Goal: Find specific page/section: Find specific page/section

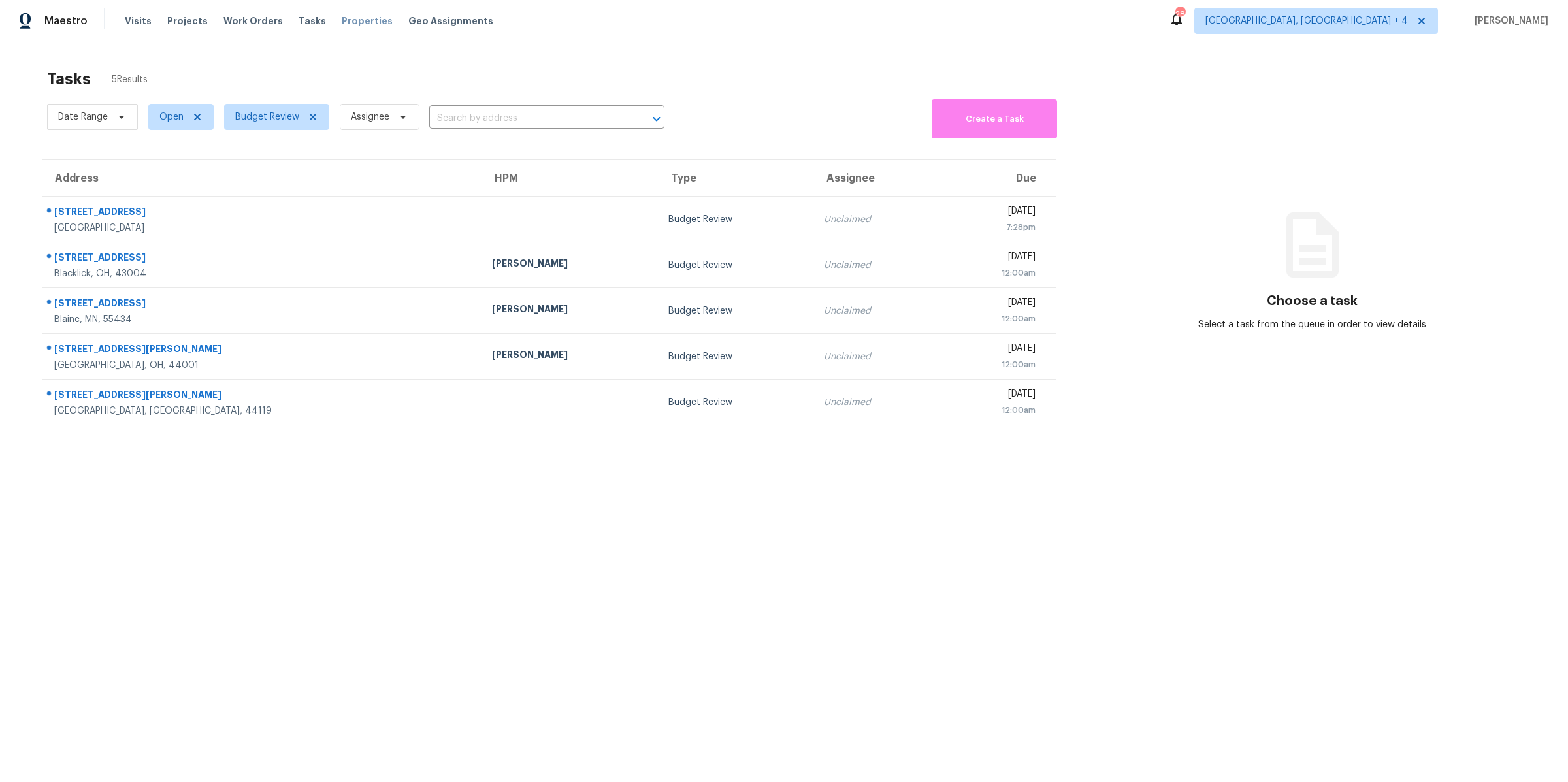
click at [349, 20] on span "Properties" at bounding box center [367, 21] width 51 height 13
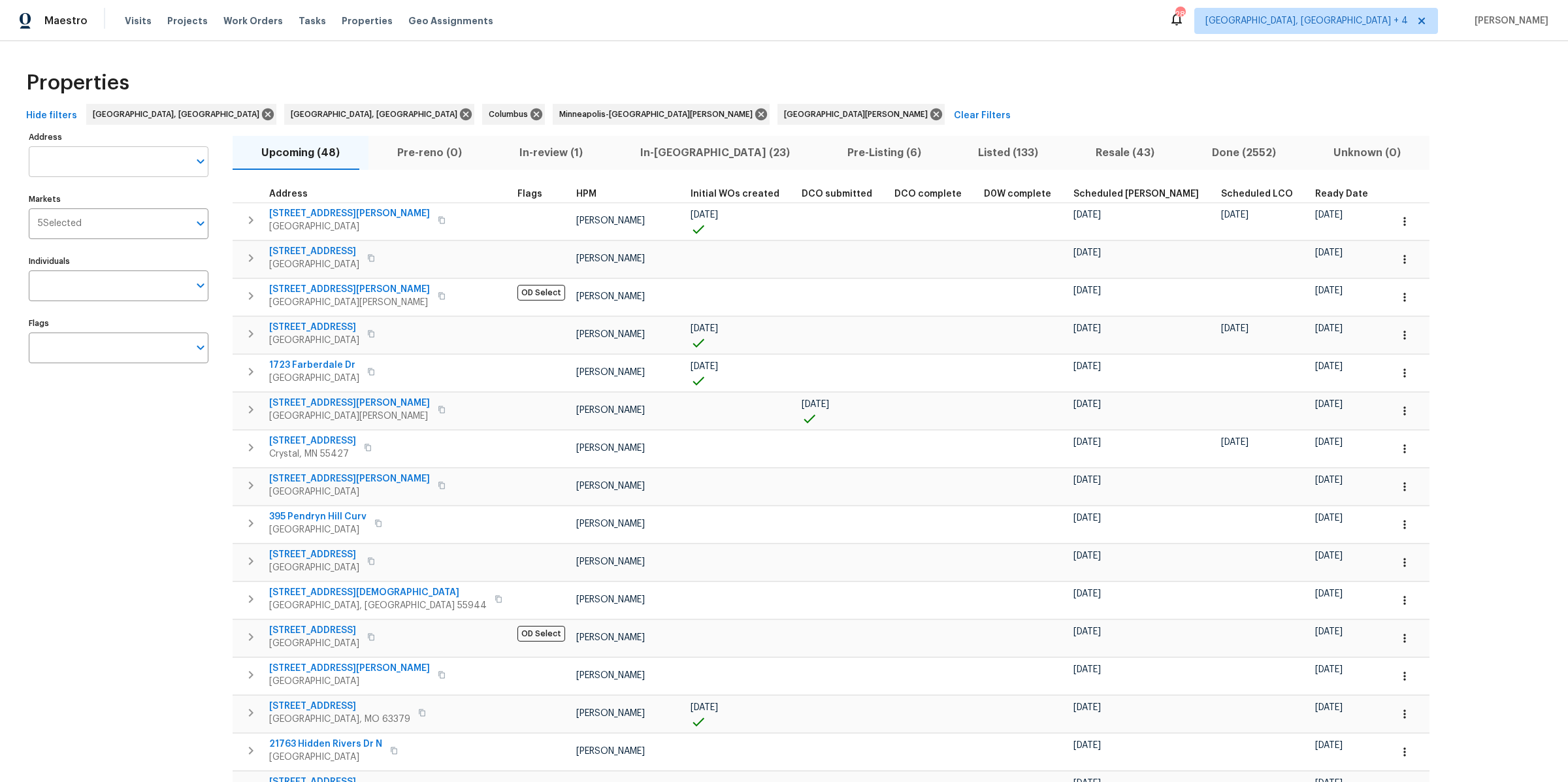
click at [132, 161] on input "Address" at bounding box center [108, 162] width 160 height 31
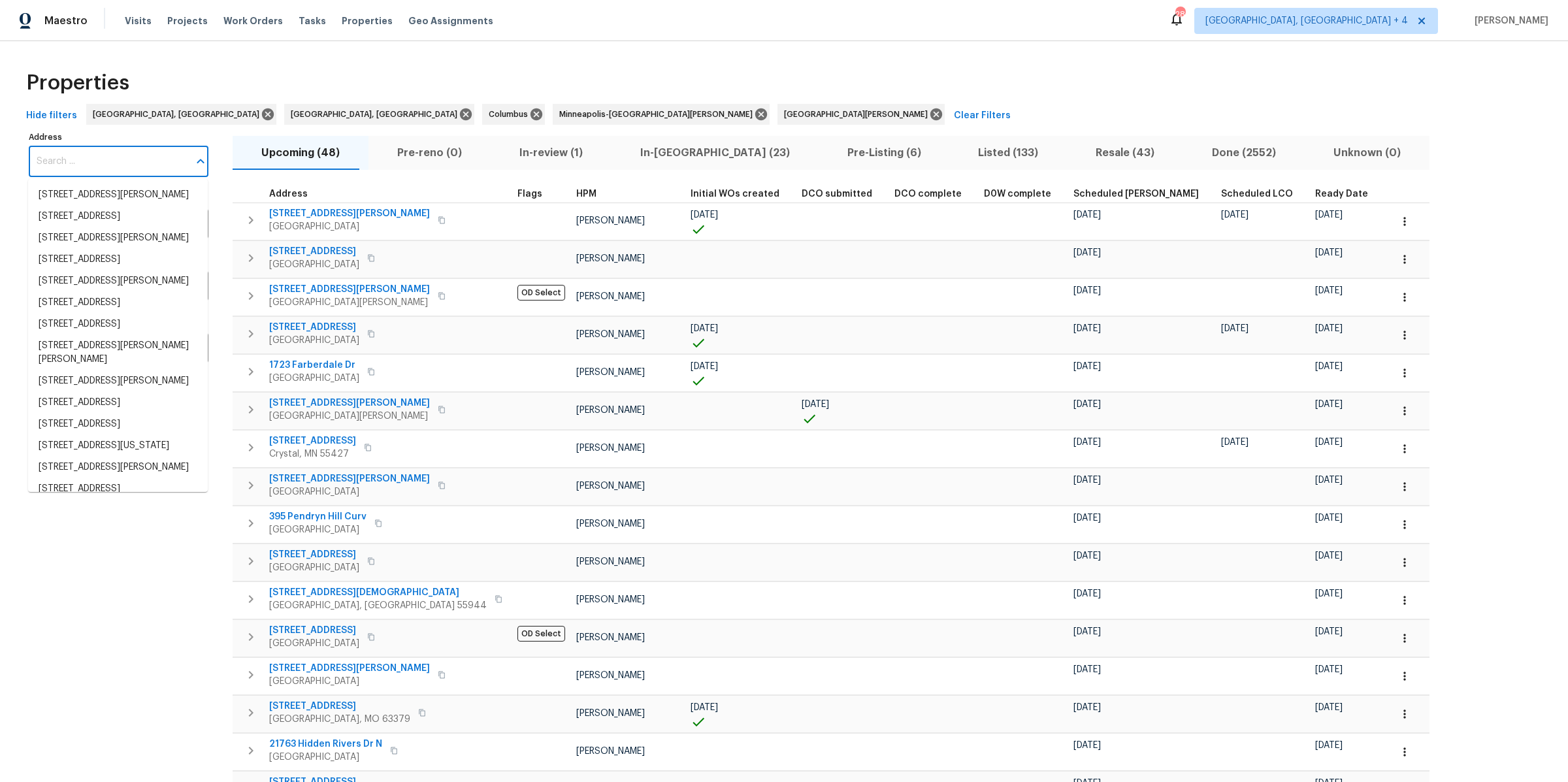
click at [92, 134] on label "Address" at bounding box center [118, 137] width 180 height 8
click at [92, 146] on input "Address" at bounding box center [108, 162] width 160 height 31
click at [219, 207] on div "Address Address Markets 5 Selected Markets Individuals Individuals Flags Flags" at bounding box center [126, 655] width 196 height 1054
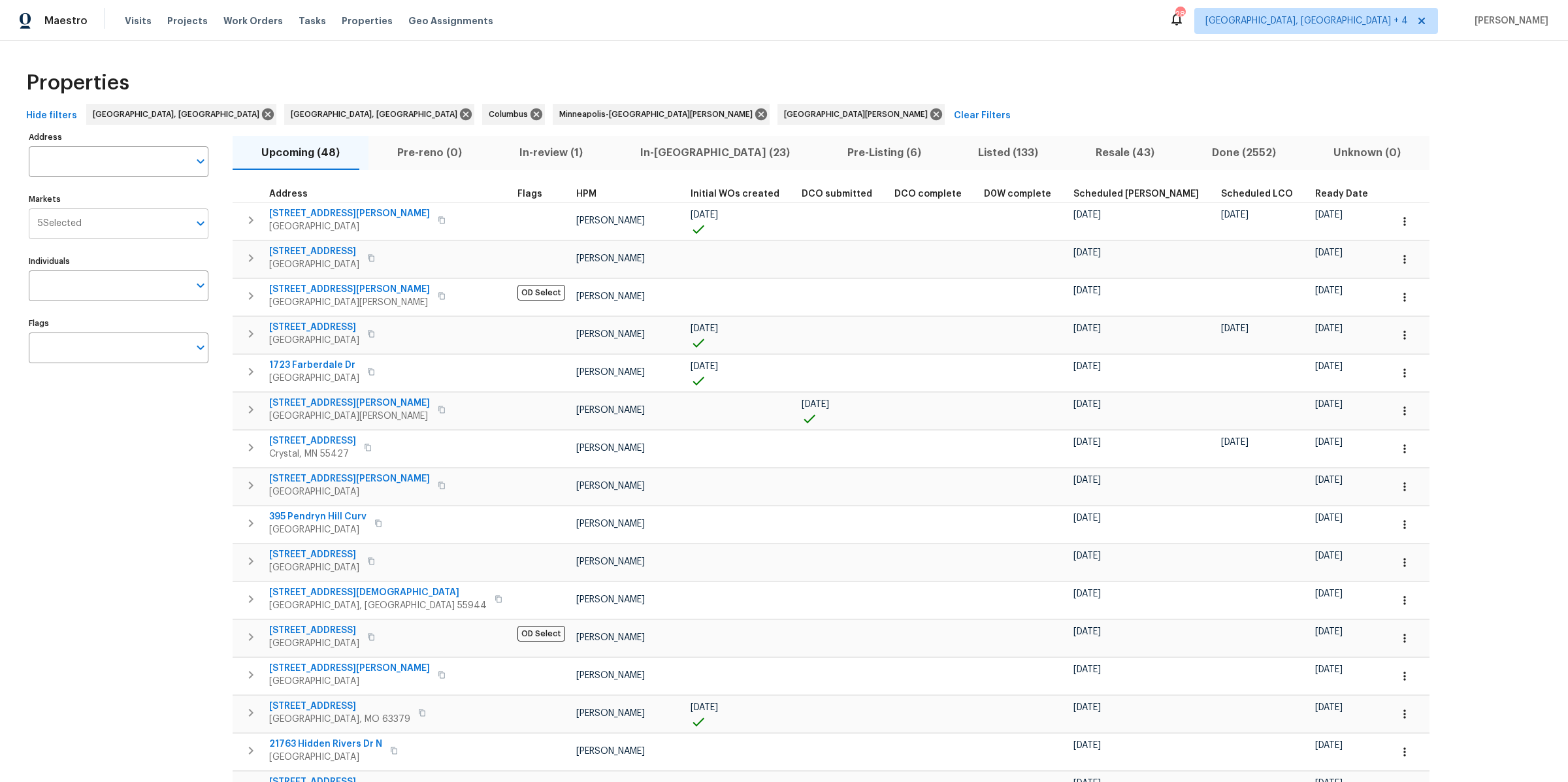
click at [144, 226] on input "Markets" at bounding box center [136, 224] width 107 height 31
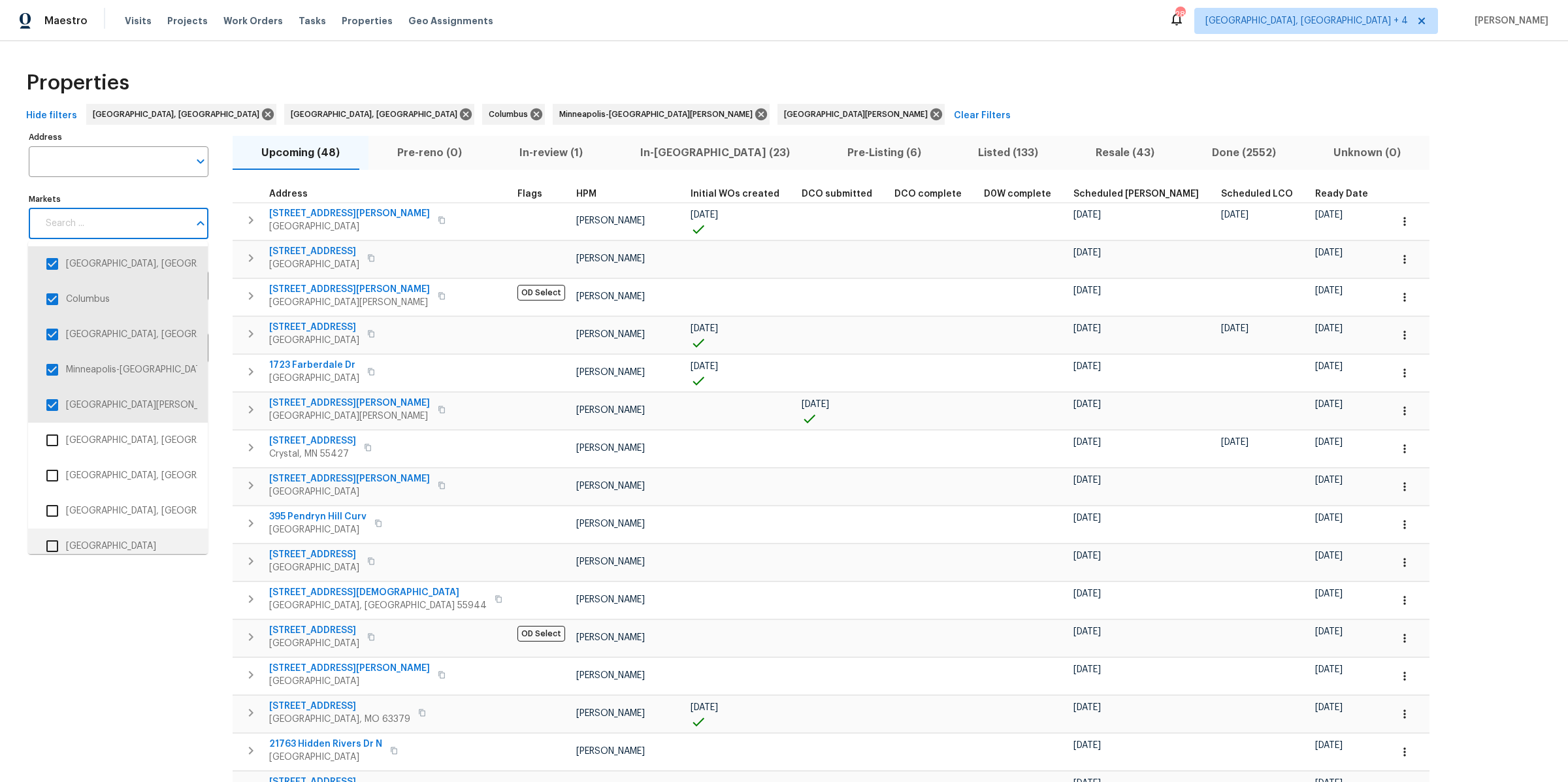
click at [93, 621] on div "Address Address Markets Markets Individuals Individuals Flags Flags" at bounding box center [126, 655] width 196 height 1054
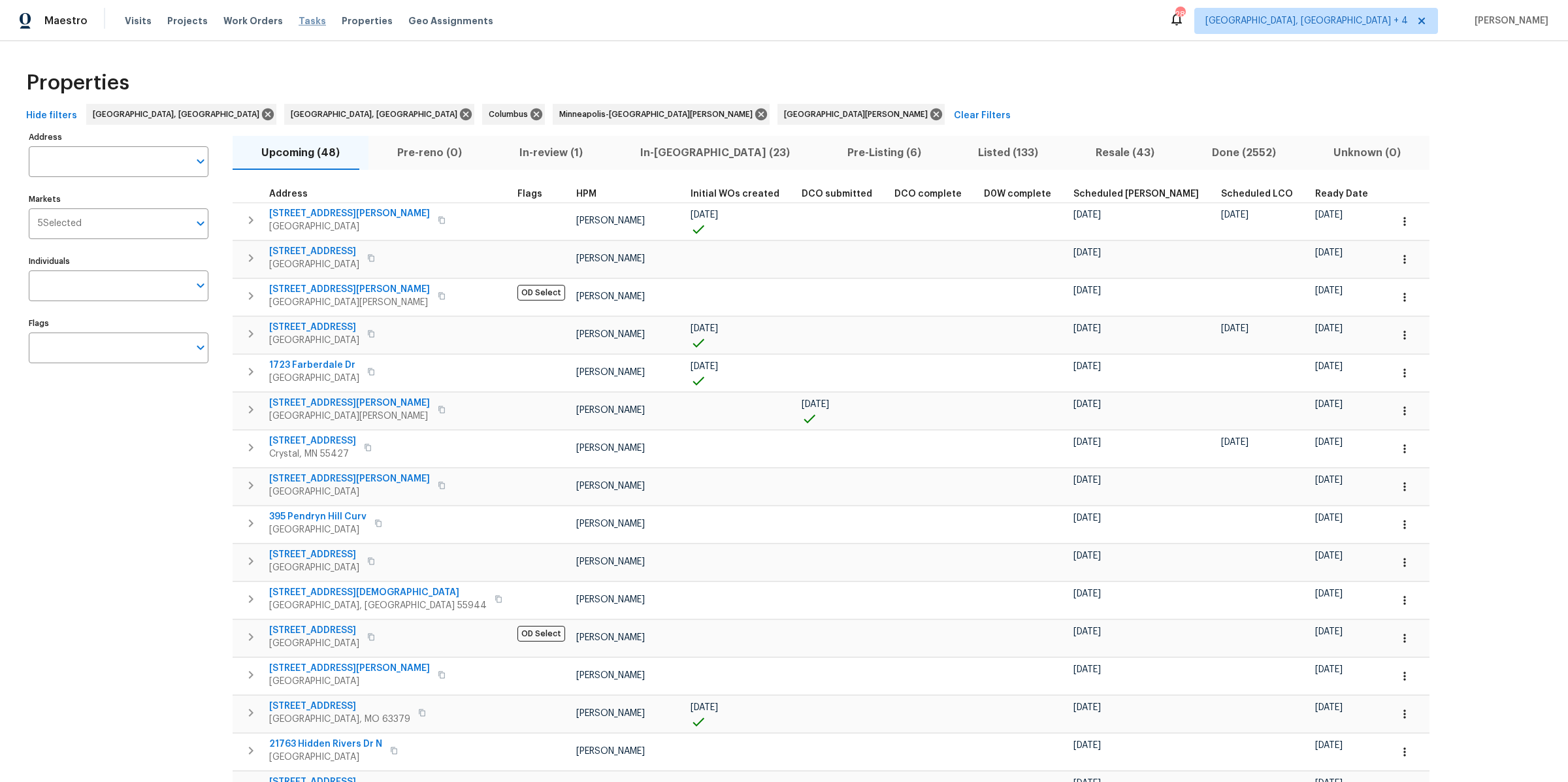
click at [301, 20] on span "Tasks" at bounding box center [312, 20] width 28 height 9
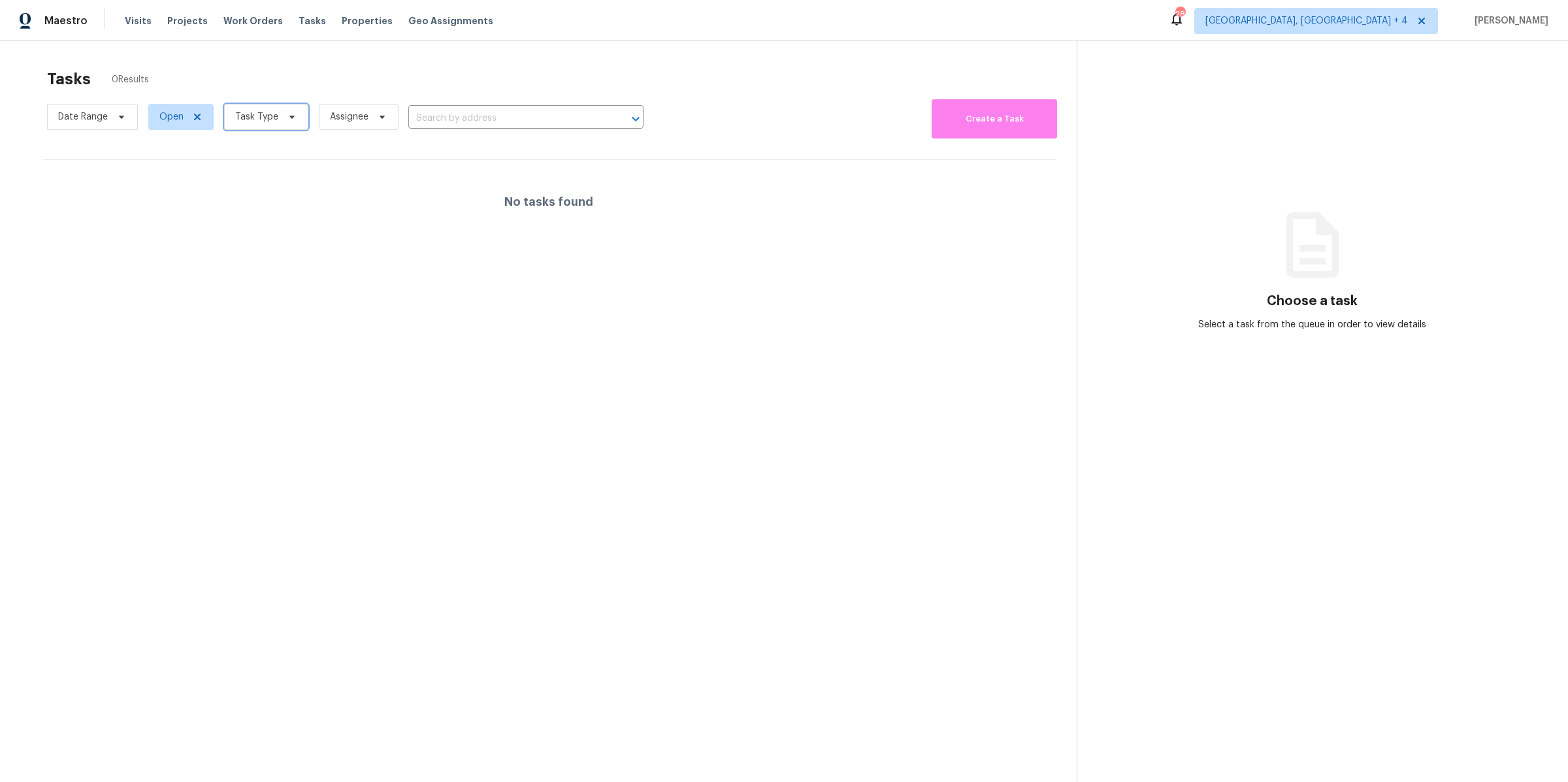
click at [240, 118] on span "Task Type" at bounding box center [256, 117] width 43 height 13
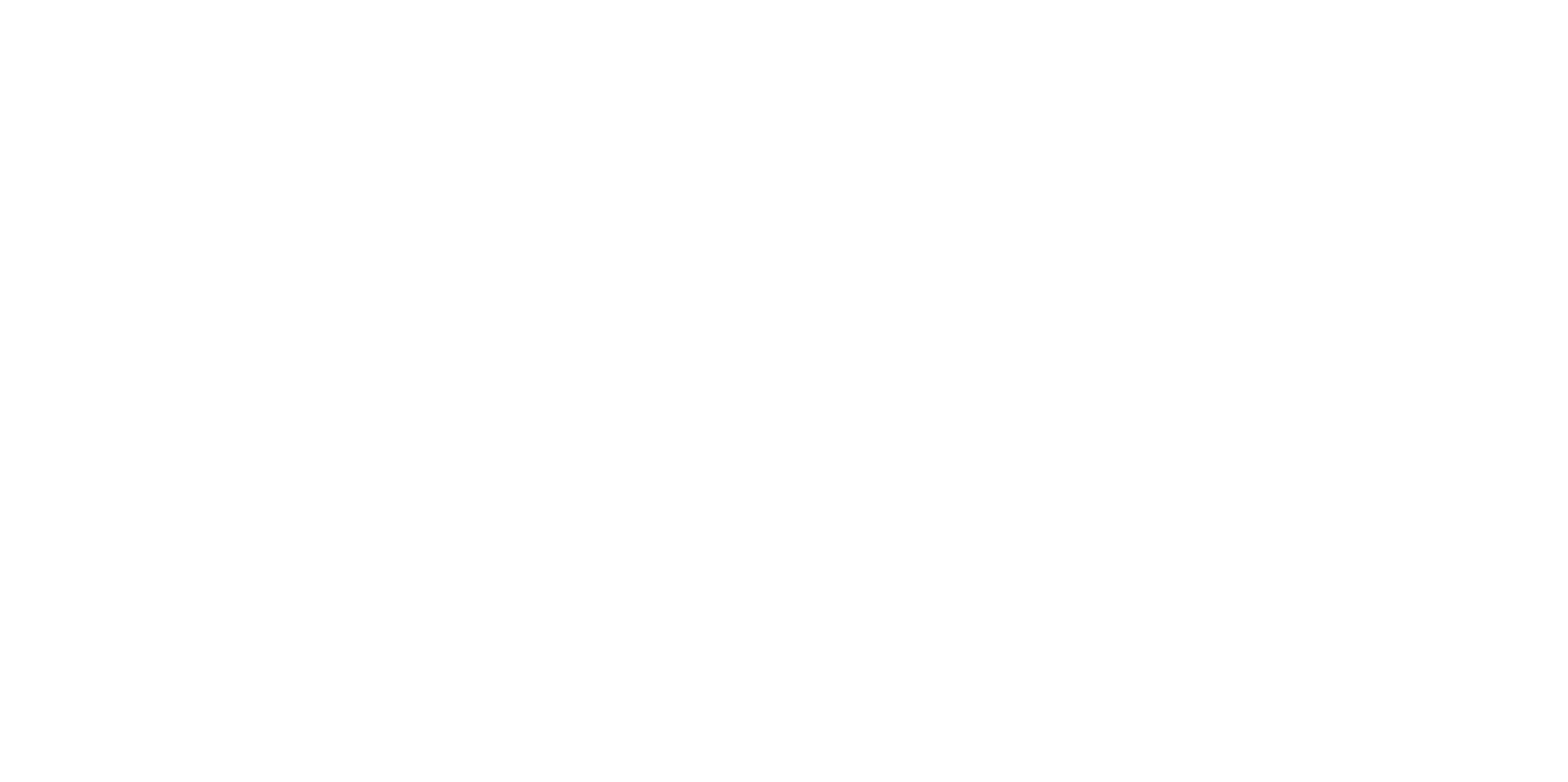
click at [235, 0] on html at bounding box center [784, 0] width 1568 height 0
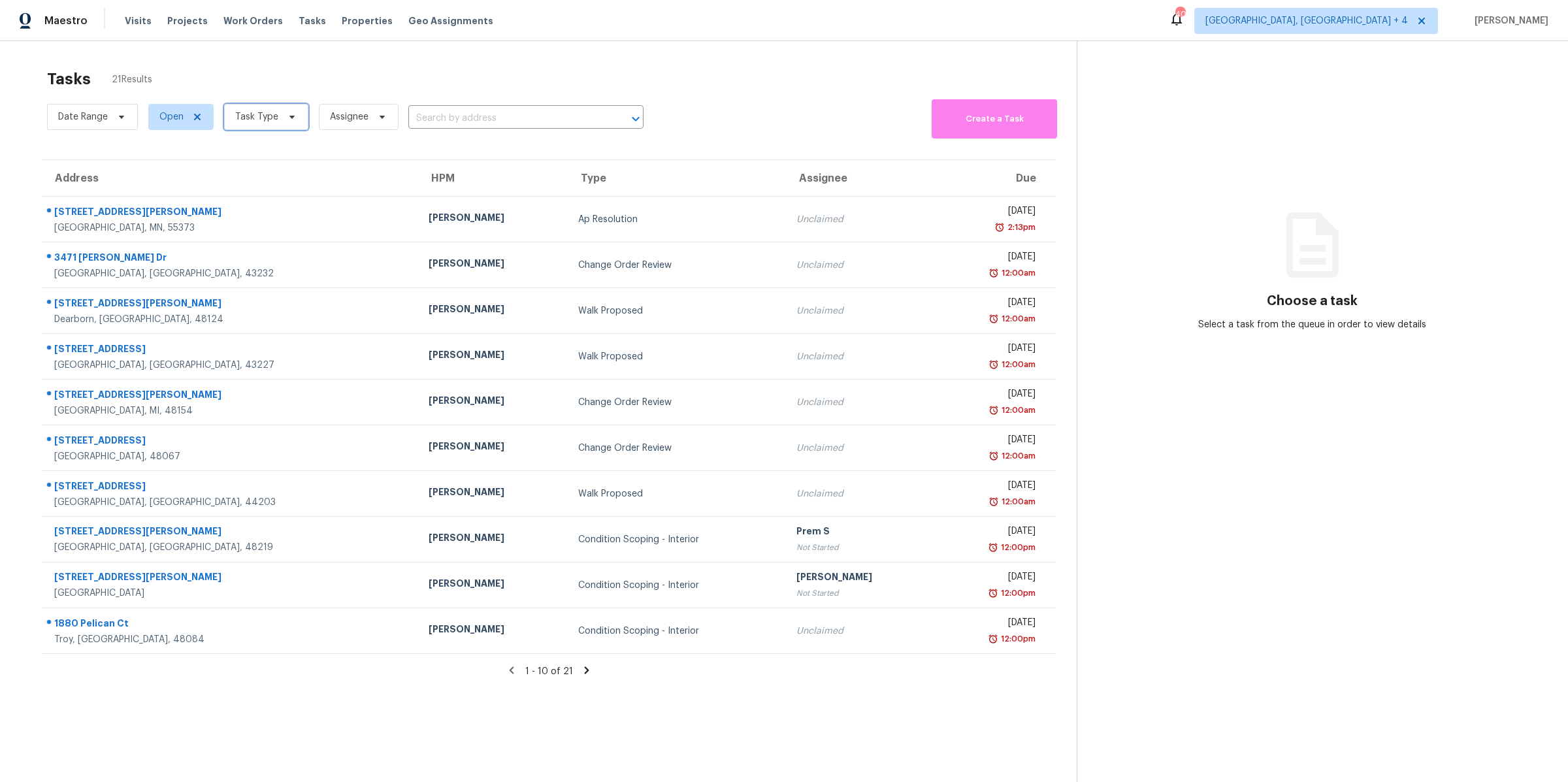
click at [255, 119] on span "Task Type" at bounding box center [256, 117] width 43 height 13
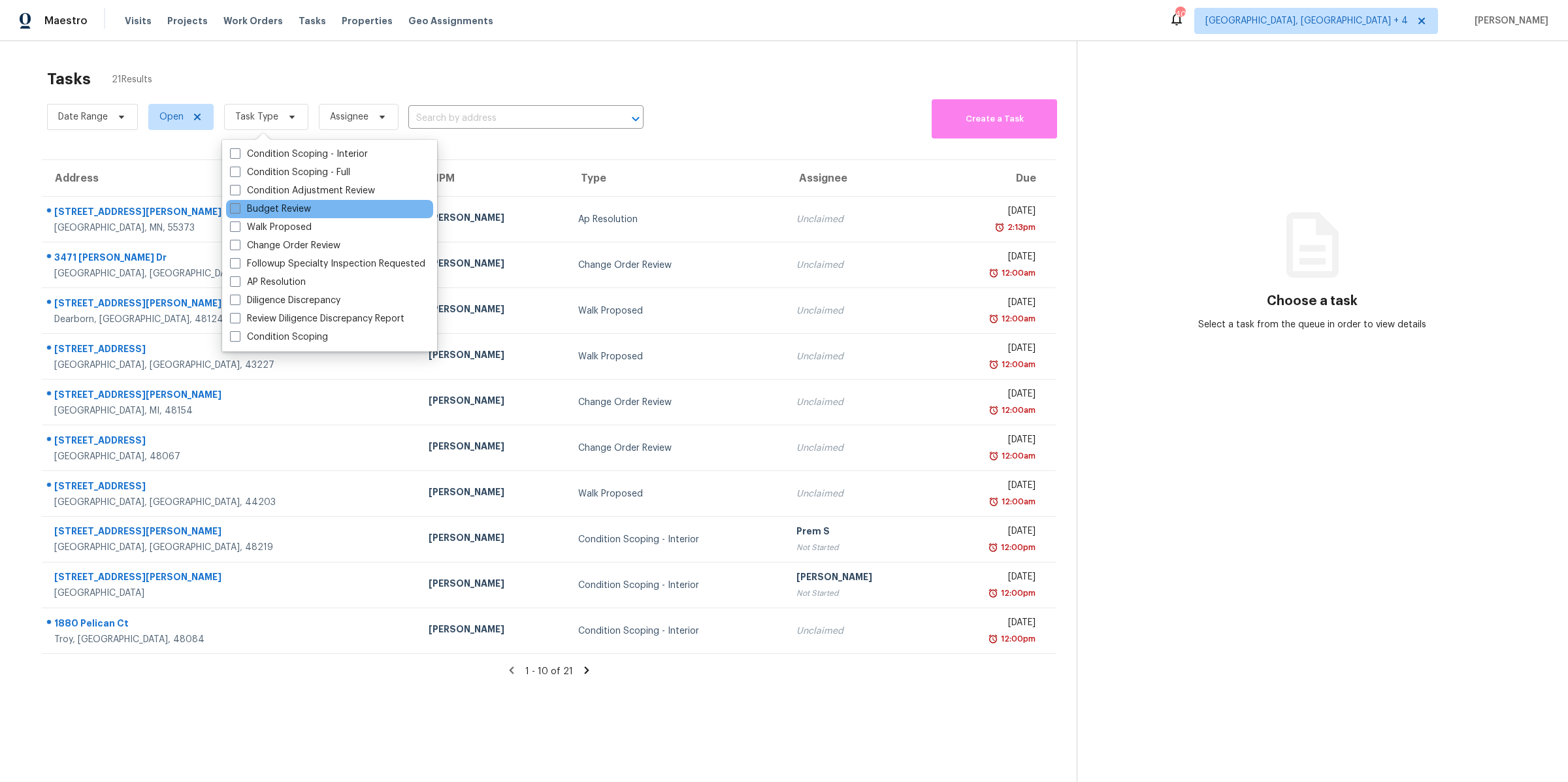
click at [234, 214] on label "Budget Review" at bounding box center [271, 209] width 81 height 13
click at [234, 211] on input "Budget Review" at bounding box center [234, 206] width 8 height 8
checkbox input "true"
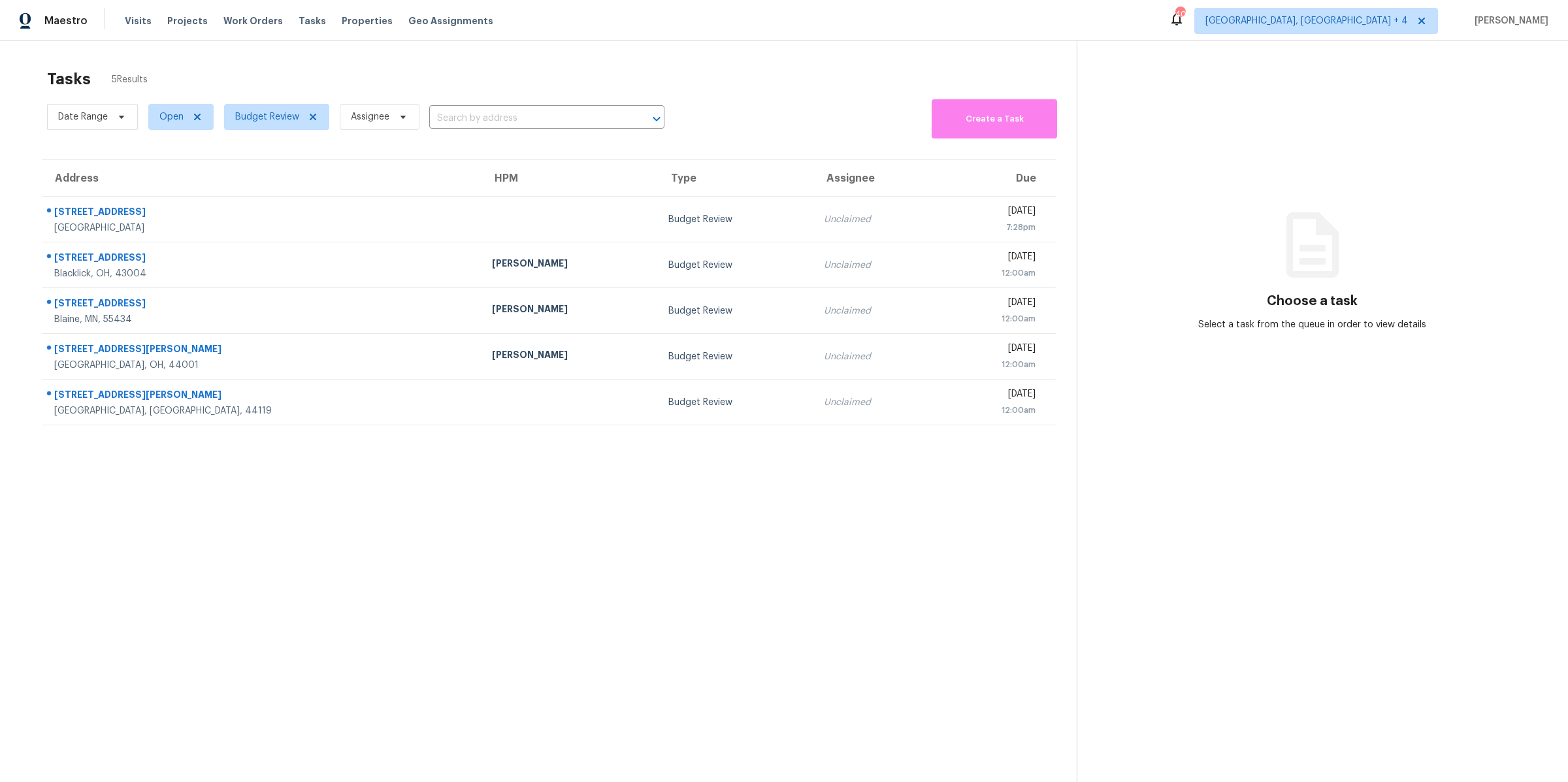
click at [32, 258] on div "Address HPM Type Assignee Due 3909 Claremorris St Canal Winchester, OH, 43110 B…" at bounding box center [548, 293] width 1055 height 267
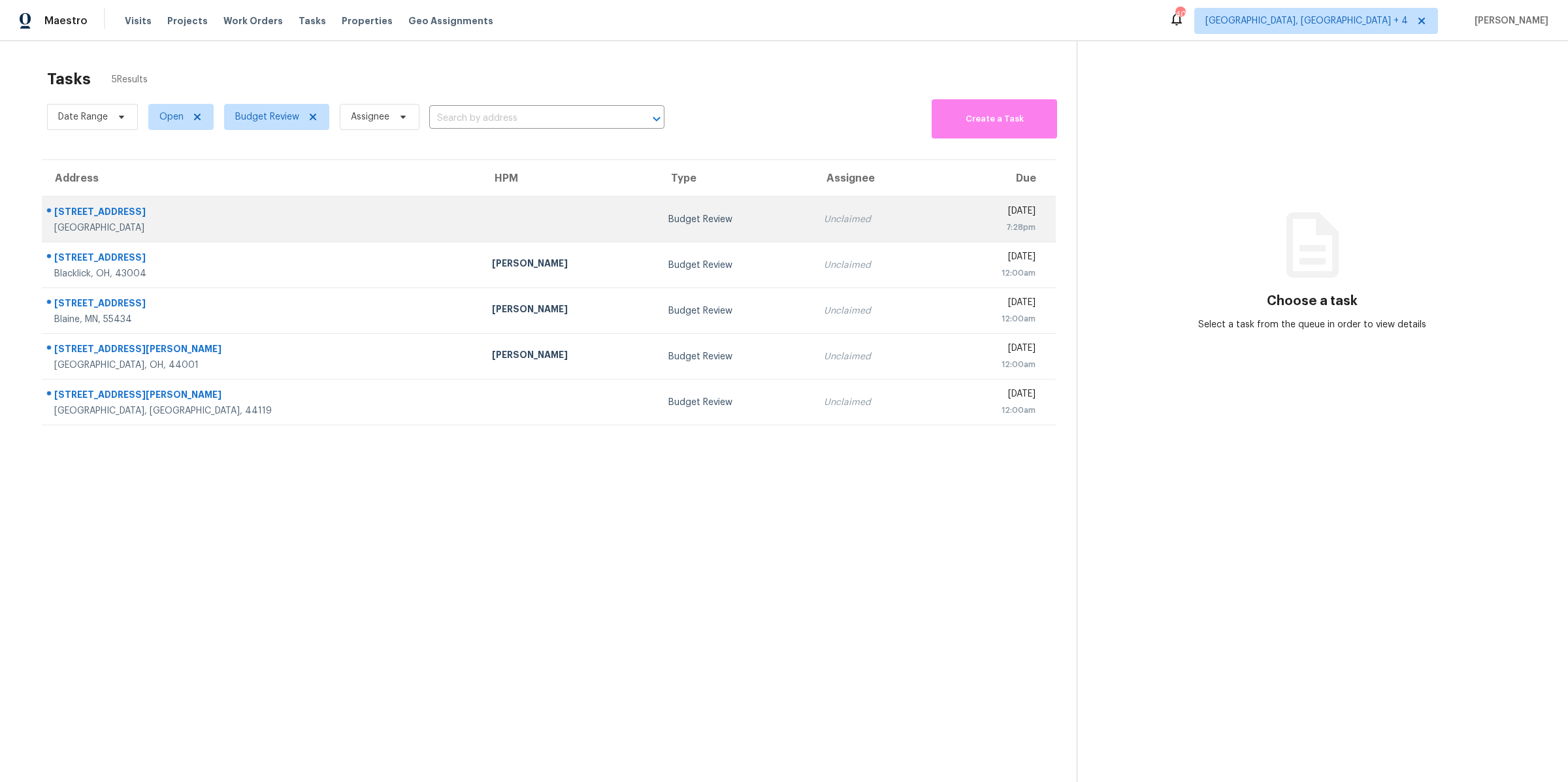
click at [488, 215] on td at bounding box center [570, 219] width 177 height 46
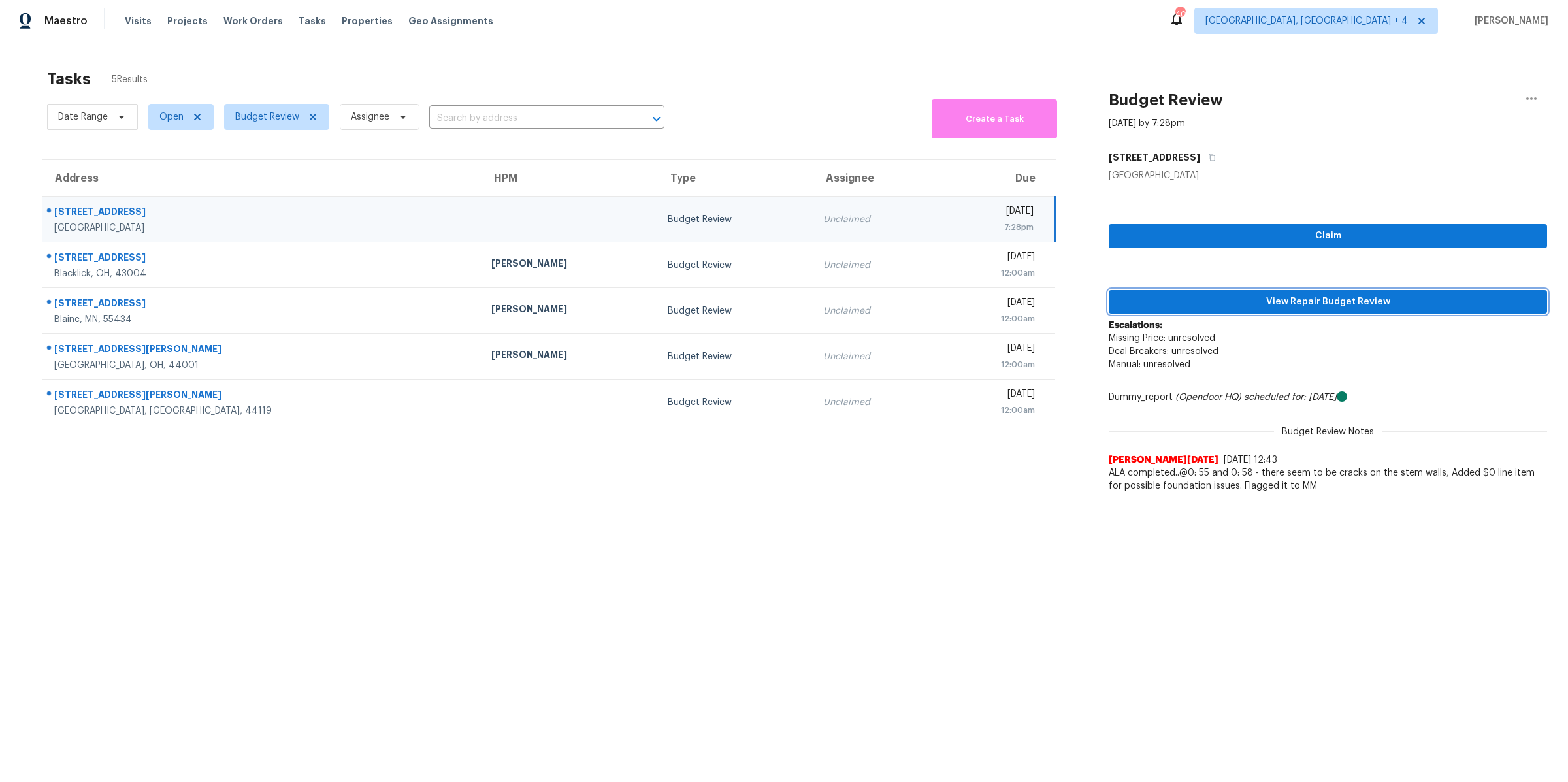
click at [1325, 301] on span "View Repair Budget Review" at bounding box center [1328, 302] width 418 height 16
